Goal: Task Accomplishment & Management: Manage account settings

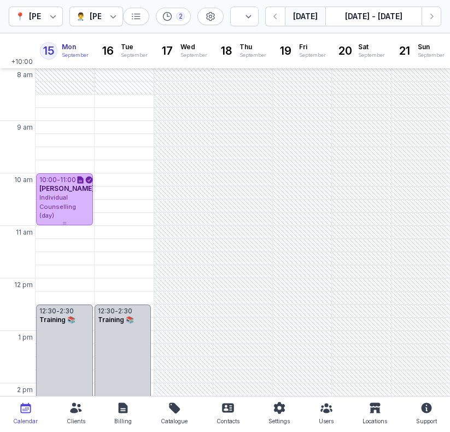
select select "week"
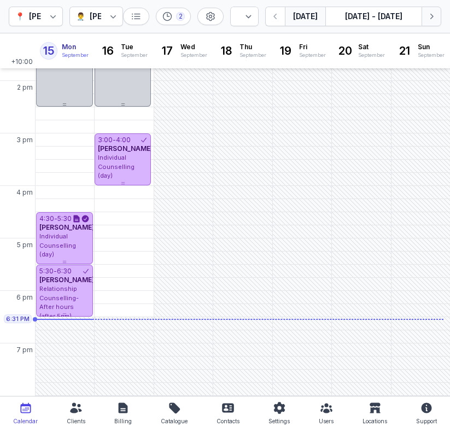
click at [428, 19] on icon "button" at bounding box center [431, 16] width 11 height 11
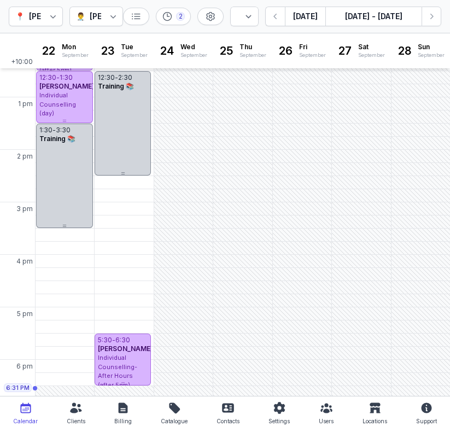
scroll to position [231, 0]
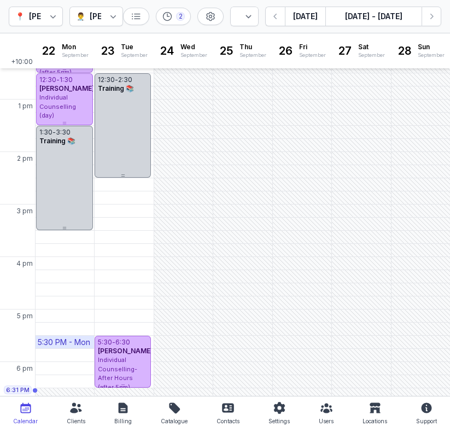
click at [62, 343] on div "5:30 PM - Mon" at bounding box center [64, 342] width 52 height 11
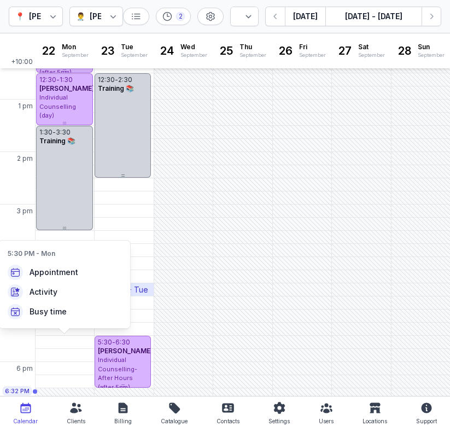
click at [144, 291] on div "4:30 PM - Tue" at bounding box center [122, 289] width 51 height 11
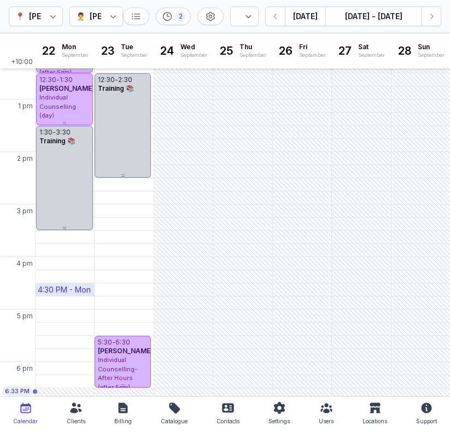
click at [62, 290] on div "4:30 PM - Mon" at bounding box center [64, 289] width 53 height 11
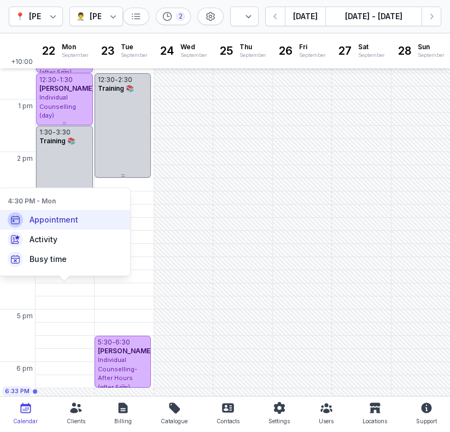
click at [61, 226] on div "Appointment" at bounding box center [64, 220] width 131 height 20
select select
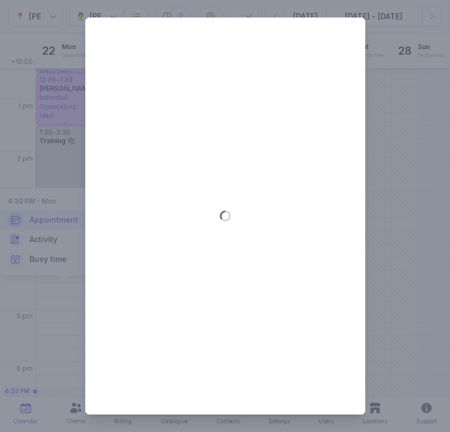
type input "[DATE]"
select select "16:30"
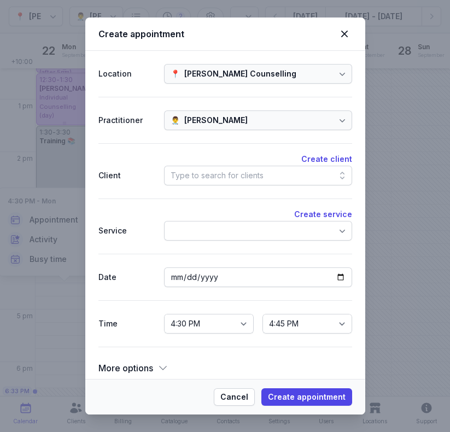
click at [244, 226] on div at bounding box center [258, 231] width 188 height 20
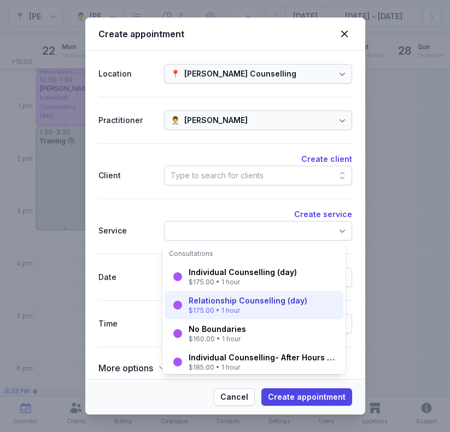
click at [234, 309] on div "$175.00 • 1 hour" at bounding box center [248, 310] width 119 height 9
select select "17:30"
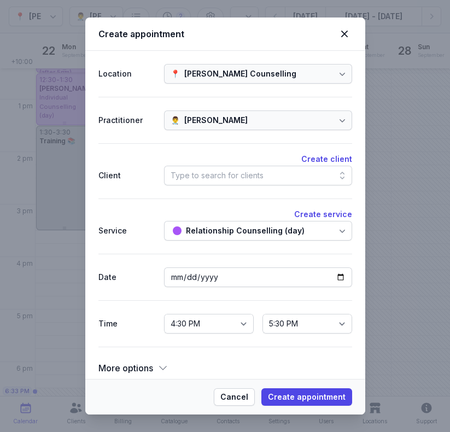
click at [229, 178] on div "Type to search for clients" at bounding box center [217, 175] width 93 height 13
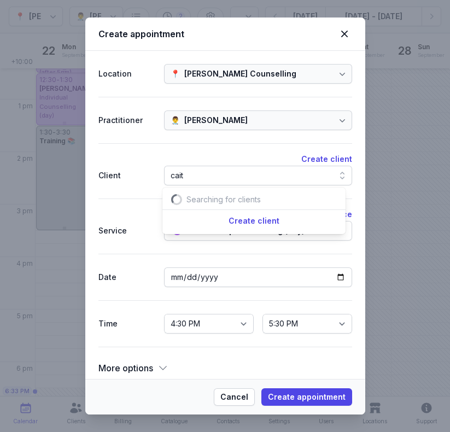
scroll to position [0, 11]
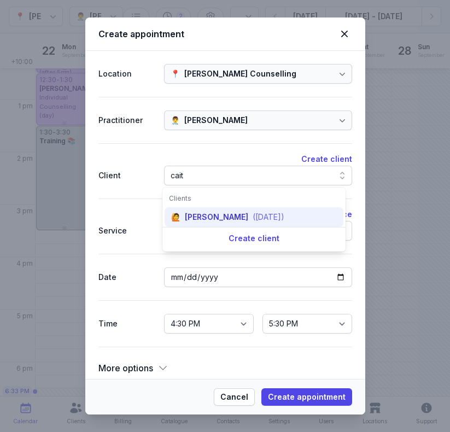
type input "cait"
click at [253, 215] on div "([DATE])" at bounding box center [269, 217] width 32 height 11
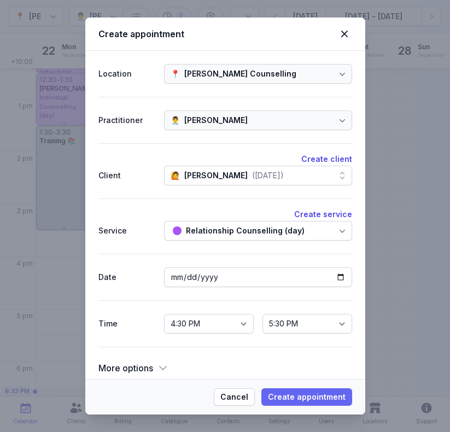
click at [326, 396] on span "Create appointment" at bounding box center [307, 396] width 78 height 13
select select
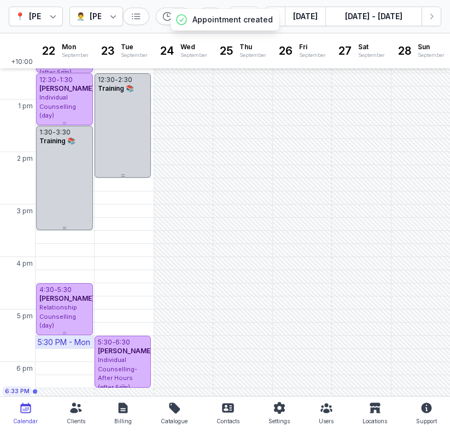
click at [76, 342] on div "5:30 PM - Mon" at bounding box center [64, 342] width 52 height 11
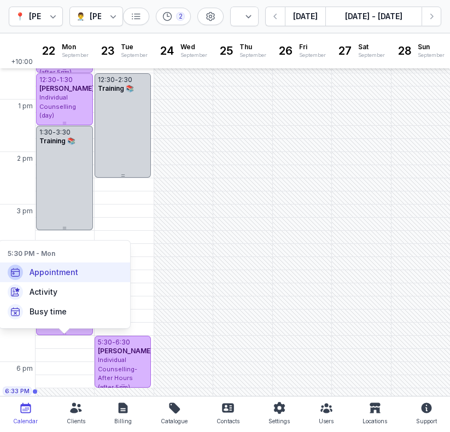
click at [71, 272] on span "Appointment" at bounding box center [54, 272] width 49 height 11
select select
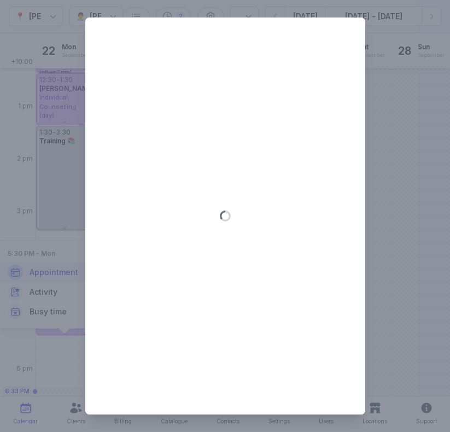
type input "[DATE]"
select select "17:30"
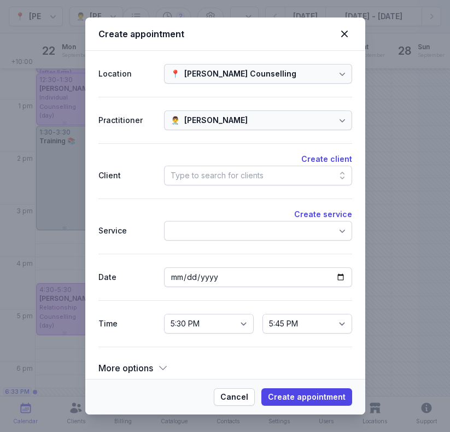
click at [229, 167] on div "Type to search for clients" at bounding box center [258, 176] width 188 height 20
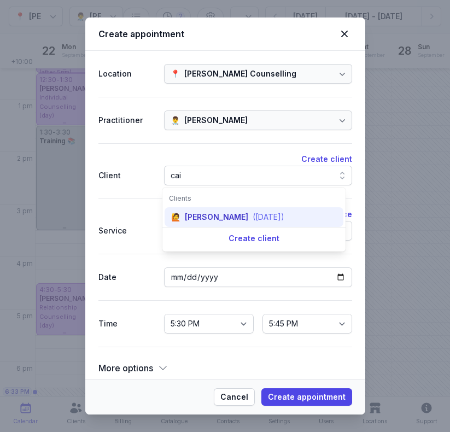
type input "cai"
click at [225, 215] on div "[PERSON_NAME]" at bounding box center [216, 217] width 63 height 11
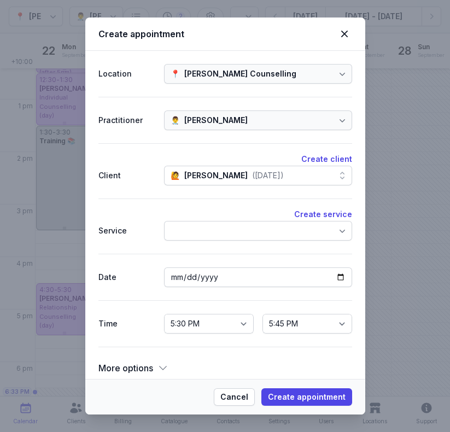
click at [228, 235] on div at bounding box center [258, 231] width 188 height 20
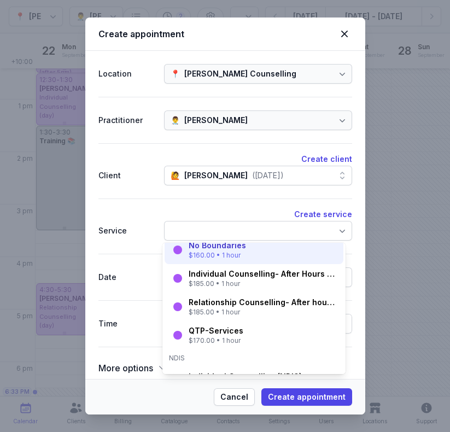
scroll to position [81, 0]
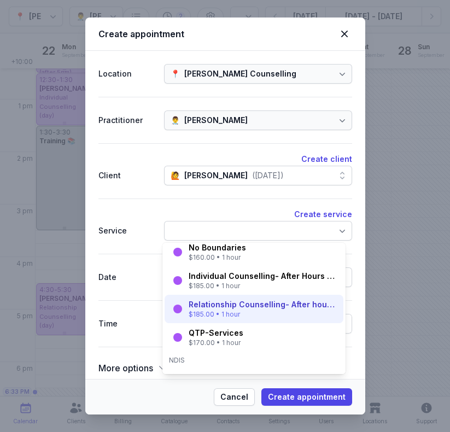
click at [240, 310] on div "$185.00 • 1 hour" at bounding box center [263, 314] width 148 height 9
select select "18:30"
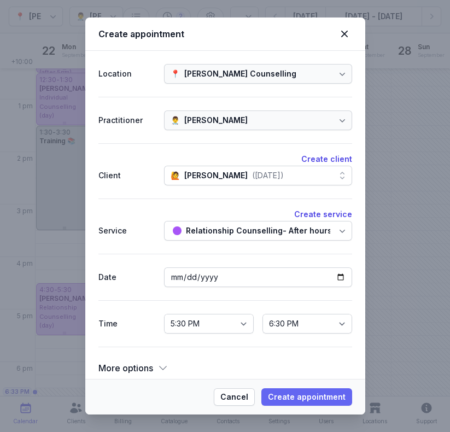
click at [308, 394] on span "Create appointment" at bounding box center [307, 396] width 78 height 13
select select
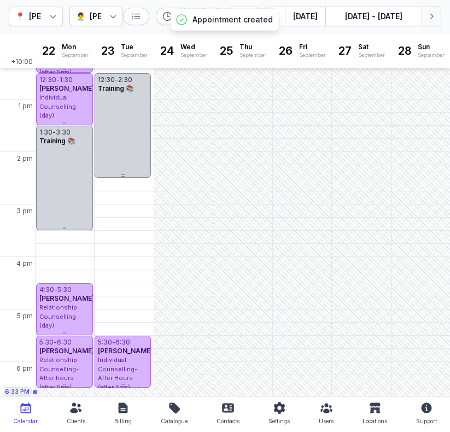
click at [427, 17] on icon "button" at bounding box center [431, 16] width 11 height 11
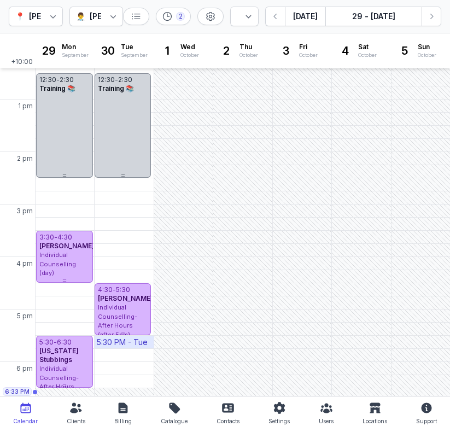
click at [138, 347] on div "5:30 PM - Tue" at bounding box center [122, 342] width 51 height 11
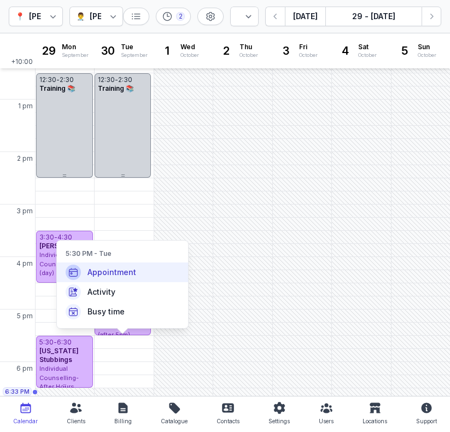
click at [120, 271] on span "Appointment" at bounding box center [111, 272] width 49 height 11
select select
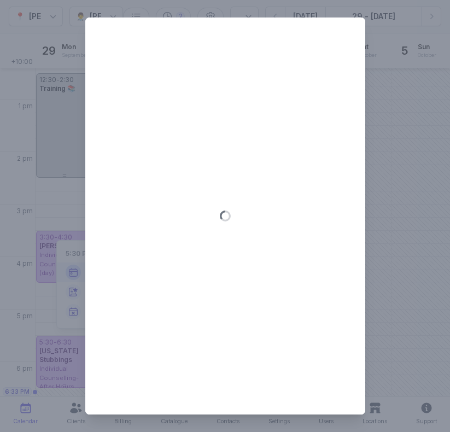
type input "[DATE]"
select select "17:30"
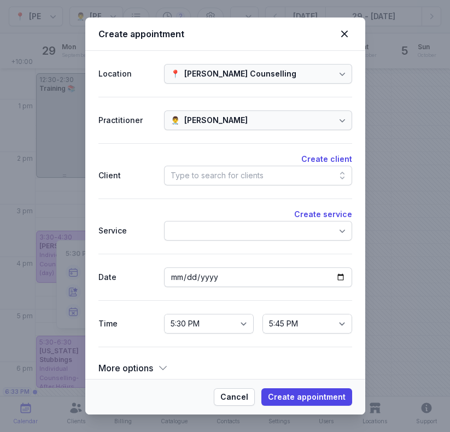
click at [237, 169] on div "Type to search for clients" at bounding box center [217, 175] width 93 height 13
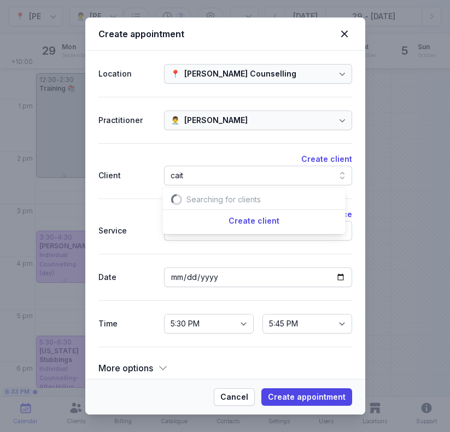
scroll to position [0, 11]
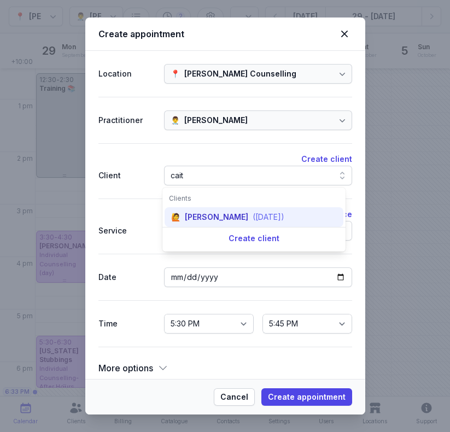
type input "cait"
click at [229, 210] on div "🙋 [PERSON_NAME] ([DATE])" at bounding box center [254, 217] width 179 height 20
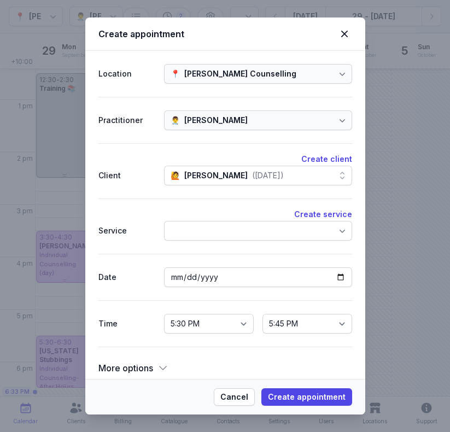
click at [272, 233] on div at bounding box center [258, 231] width 188 height 20
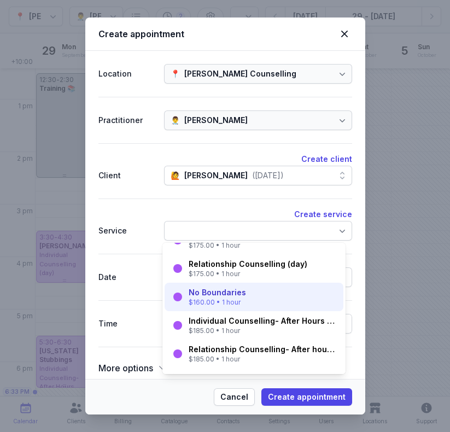
scroll to position [52, 0]
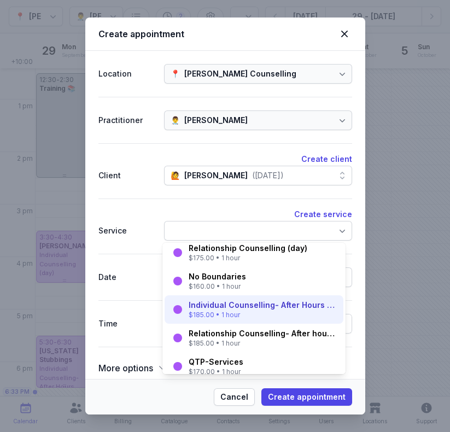
click at [257, 312] on div "$185.00 • 1 hour" at bounding box center [263, 315] width 148 height 9
select select "18:30"
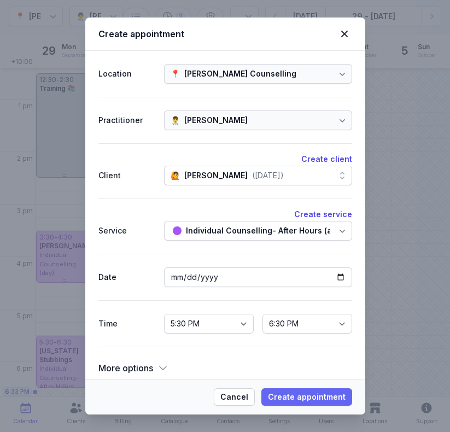
click at [313, 404] on button "Create appointment" at bounding box center [306, 396] width 91 height 17
select select
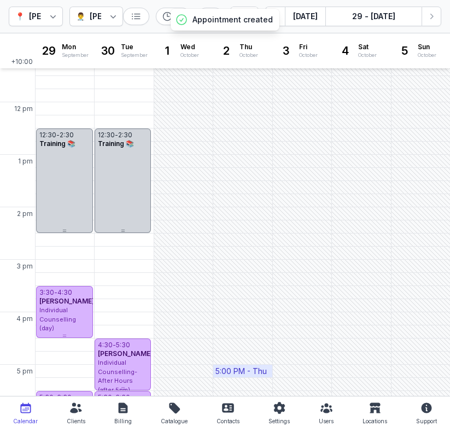
scroll to position [302, 0]
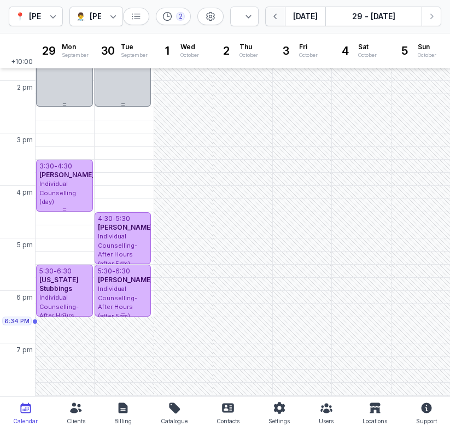
click at [283, 16] on button "button" at bounding box center [275, 17] width 20 height 20
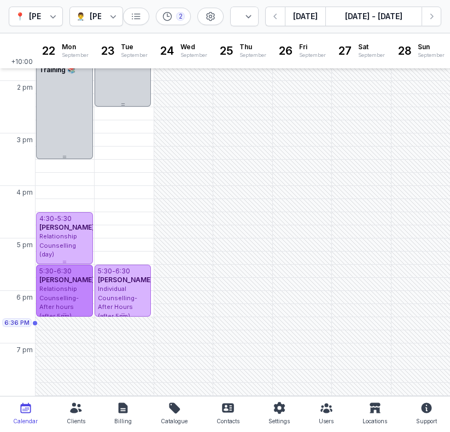
click at [70, 278] on span "[PERSON_NAME]" at bounding box center [66, 280] width 55 height 8
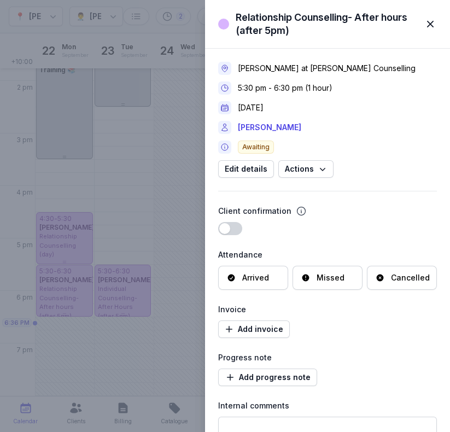
click at [432, 22] on span "button" at bounding box center [430, 24] width 24 height 24
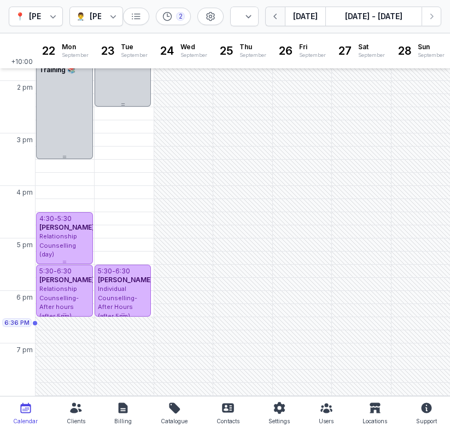
click at [283, 12] on button "button" at bounding box center [275, 17] width 20 height 20
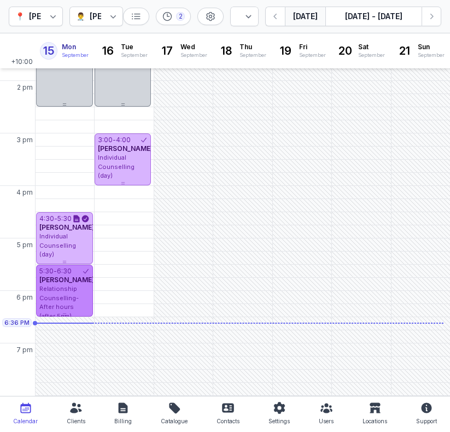
click at [65, 285] on span "Relationship Counselling- After hours (after 5pm)" at bounding box center [58, 302] width 39 height 35
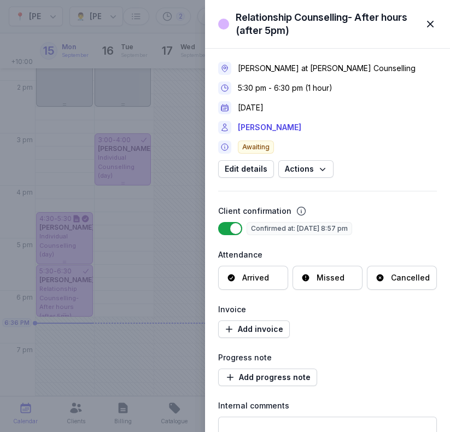
click at [267, 285] on div "Arrived" at bounding box center [253, 278] width 70 height 24
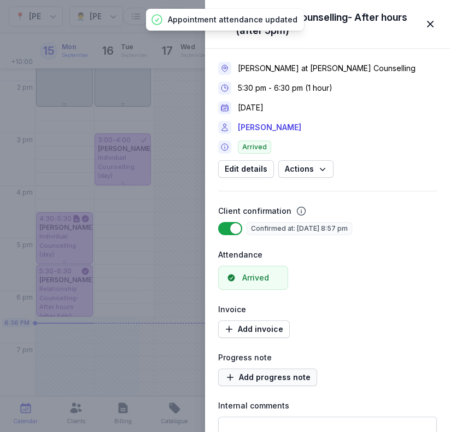
click at [278, 374] on span "Add progress note" at bounding box center [268, 377] width 86 height 13
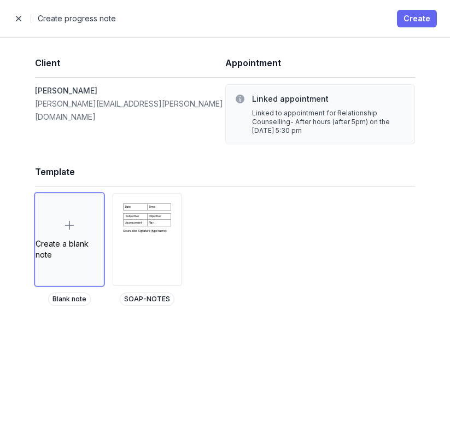
click at [409, 15] on span "Create" at bounding box center [416, 18] width 27 height 13
select select
select select "***"
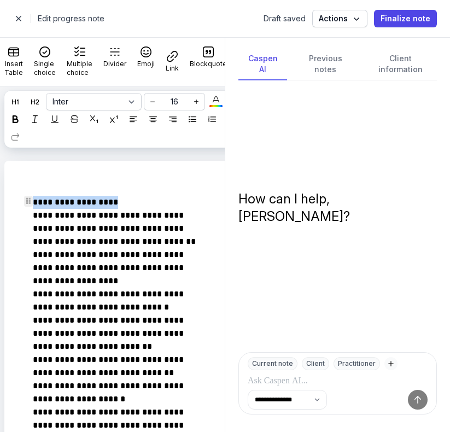
drag, startPoint x: 131, startPoint y: 202, endPoint x: 21, endPoint y: 200, distance: 109.4
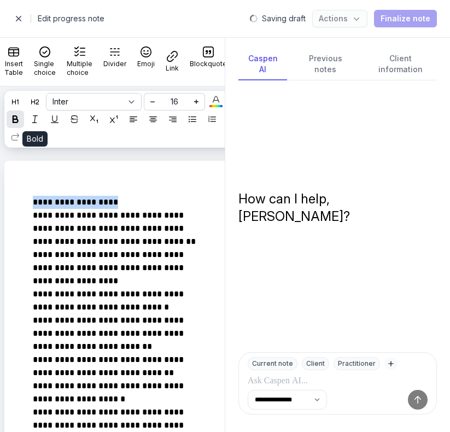
click at [19, 119] on icon at bounding box center [15, 119] width 8 height 8
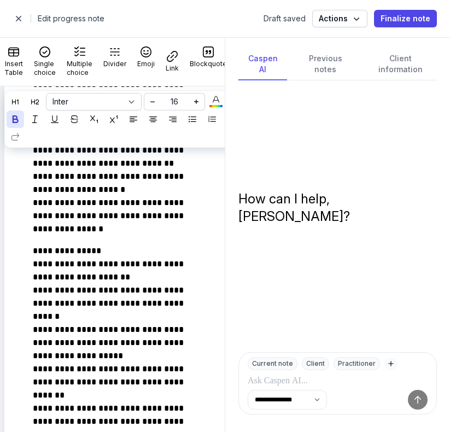
scroll to position [234, 0]
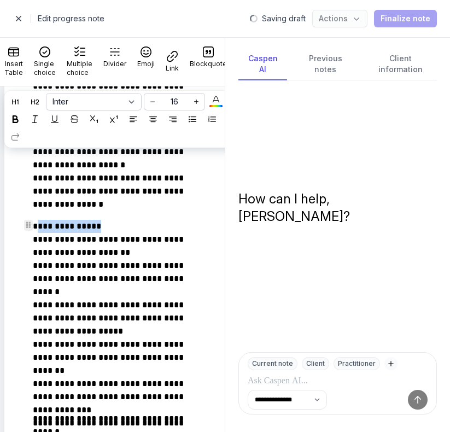
drag, startPoint x: 107, startPoint y: 223, endPoint x: 38, endPoint y: 223, distance: 68.9
click at [38, 223] on p "**********" at bounding box center [120, 312] width 175 height 184
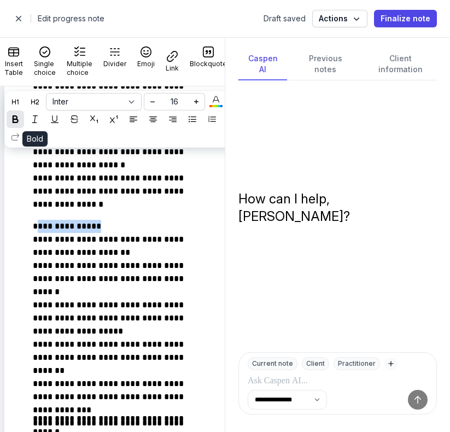
click at [22, 115] on div at bounding box center [15, 119] width 13 height 13
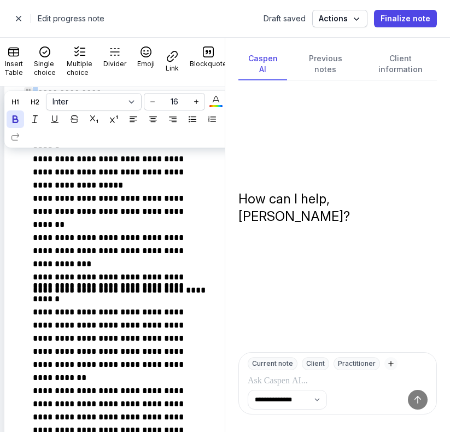
scroll to position [366, 0]
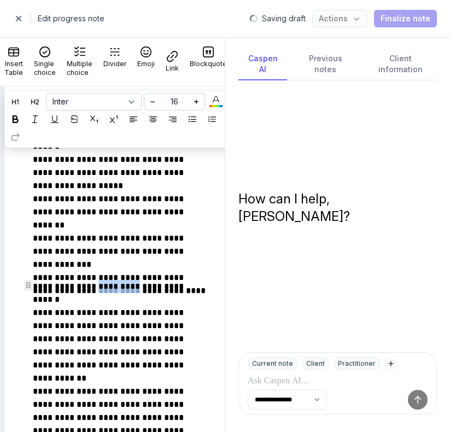
drag, startPoint x: 153, startPoint y: 284, endPoint x: 96, endPoint y: 289, distance: 57.6
click at [96, 289] on p "**********" at bounding box center [120, 391] width 175 height 223
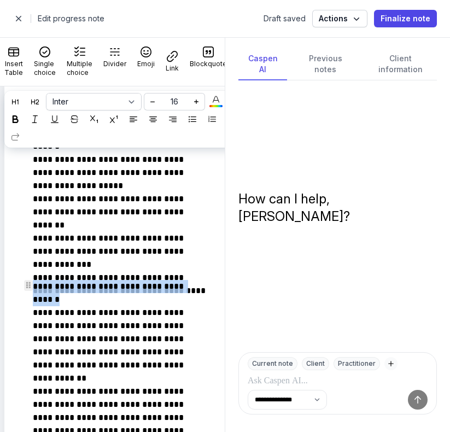
drag, startPoint x: 112, startPoint y: 296, endPoint x: 24, endPoint y: 285, distance: 88.8
click at [19, 116] on icon at bounding box center [15, 119] width 8 height 8
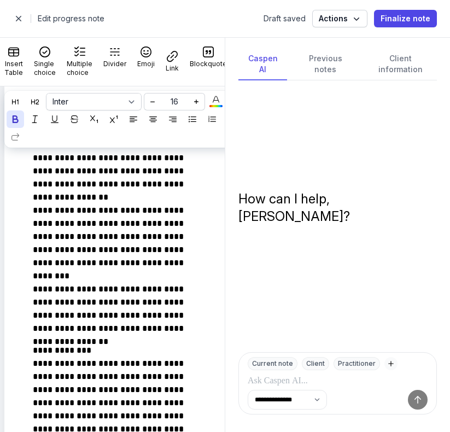
scroll to position [541, 0]
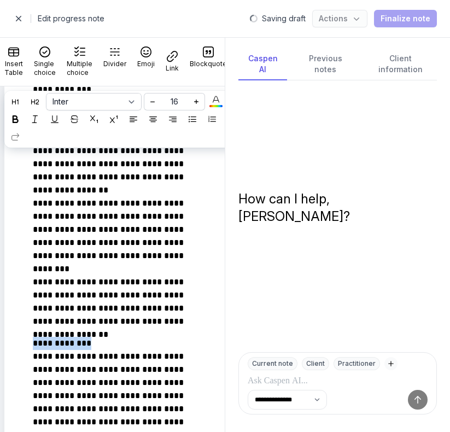
drag, startPoint x: 89, startPoint y: 344, endPoint x: 12, endPoint y: 346, distance: 77.1
click at [19, 116] on icon at bounding box center [15, 119] width 8 height 8
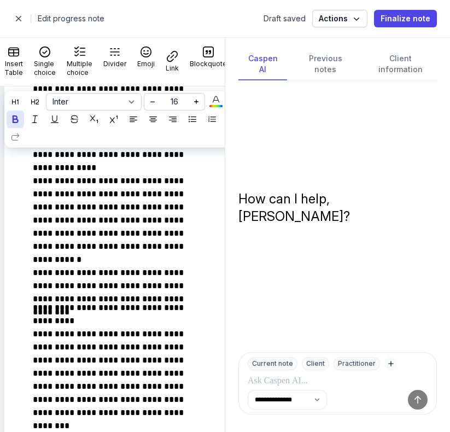
scroll to position [811, 0]
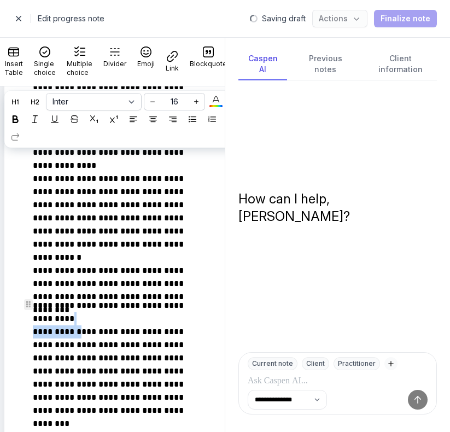
drag, startPoint x: 79, startPoint y: 326, endPoint x: 71, endPoint y: 323, distance: 8.3
click at [71, 323] on p "**********" at bounding box center [120, 423] width 175 height 249
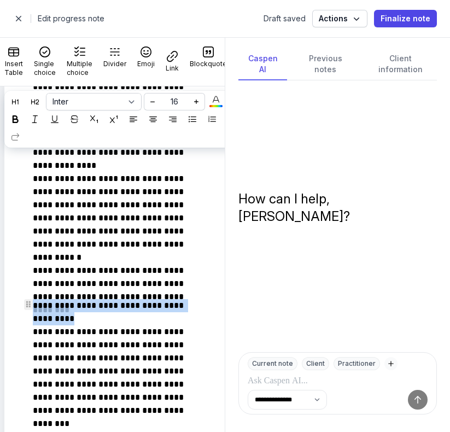
drag, startPoint x: 71, startPoint y: 320, endPoint x: 27, endPoint y: 298, distance: 49.4
click at [27, 298] on div "**********" at bounding box center [123, 211] width 216 height 1671
click at [19, 121] on icon at bounding box center [15, 119] width 8 height 8
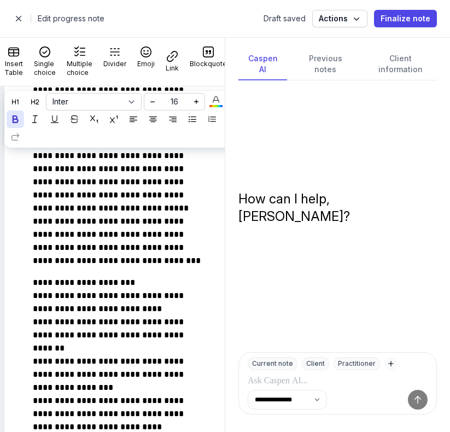
scroll to position [1090, 0]
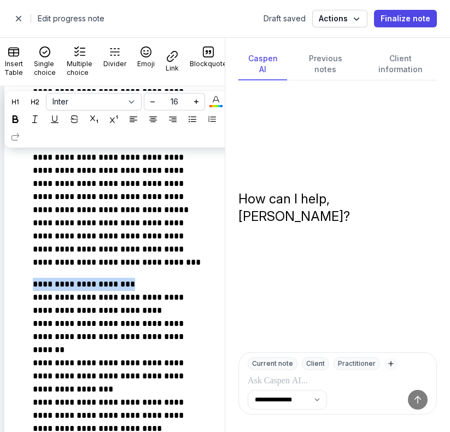
drag, startPoint x: 151, startPoint y: 288, endPoint x: 2, endPoint y: 285, distance: 149.8
click at [19, 117] on icon at bounding box center [15, 119] width 8 height 8
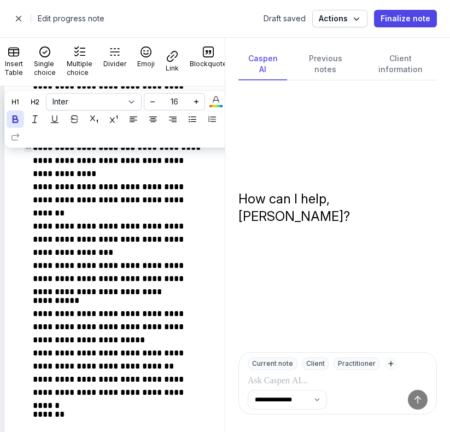
scroll to position [1225, 0]
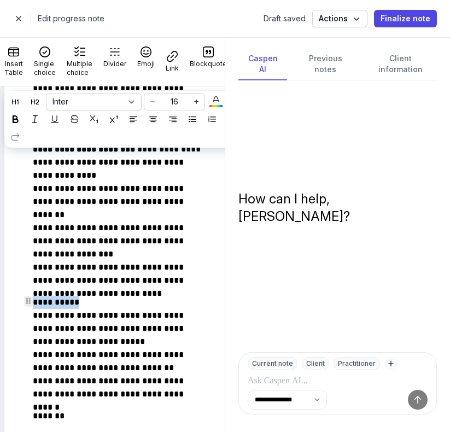
drag, startPoint x: 87, startPoint y: 300, endPoint x: 5, endPoint y: 297, distance: 82.0
click at [22, 120] on div at bounding box center [15, 119] width 13 height 13
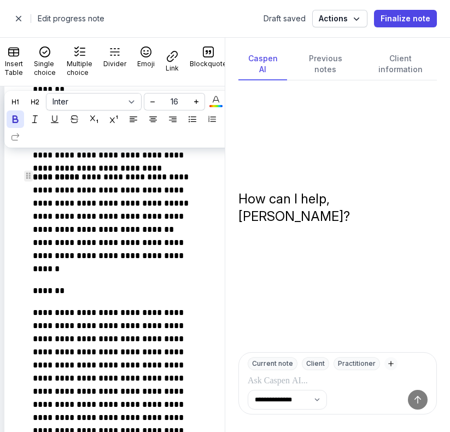
scroll to position [1354, 0]
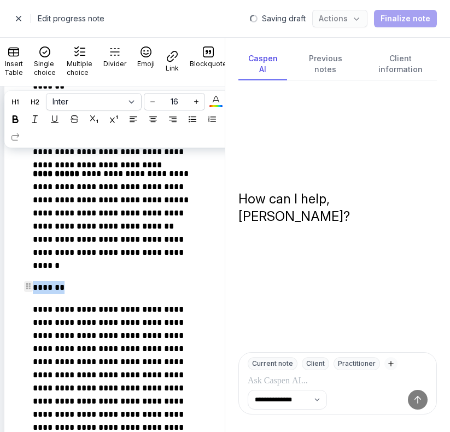
drag, startPoint x: 78, startPoint y: 289, endPoint x: 12, endPoint y: 284, distance: 65.8
click at [22, 117] on div at bounding box center [15, 119] width 13 height 13
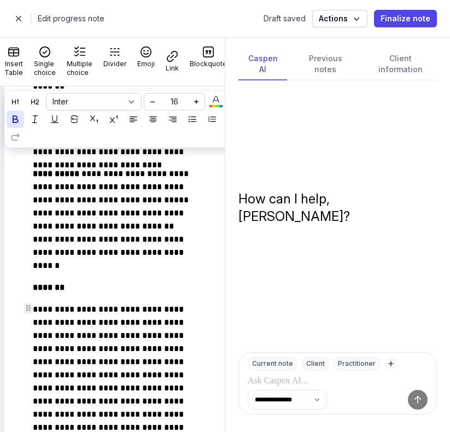
scroll to position [1485, 0]
